Goal: Complete application form

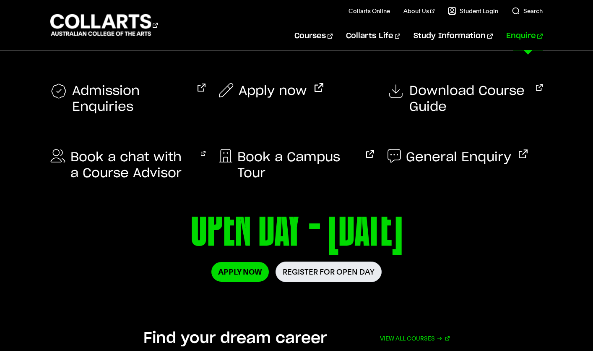
click at [534, 37] on link "Enquire" at bounding box center [524, 36] width 36 height 28
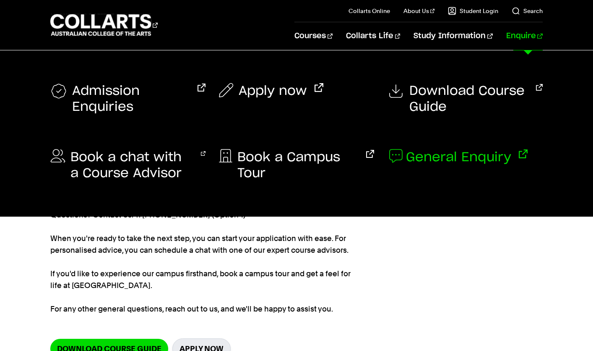
click at [468, 157] on span "General Enquiry" at bounding box center [458, 157] width 105 height 16
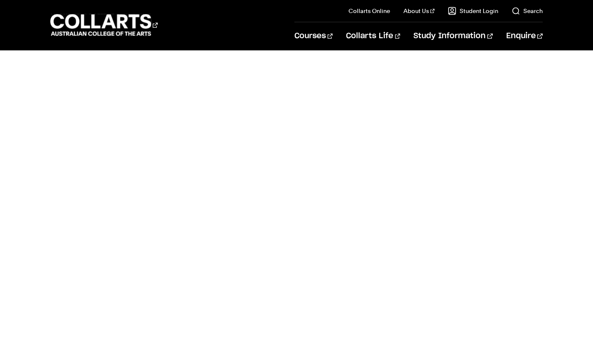
scroll to position [351, 0]
